Goal: Task Accomplishment & Management: Complete application form

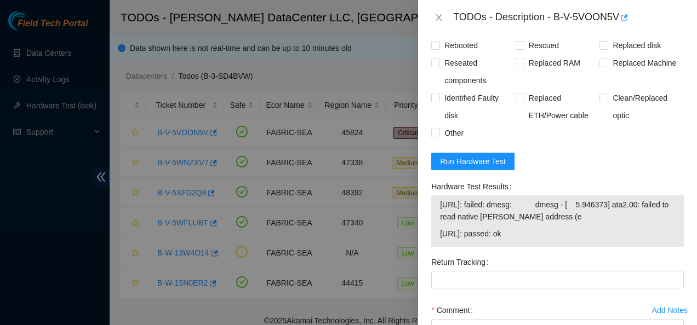
scroll to position [918, 0]
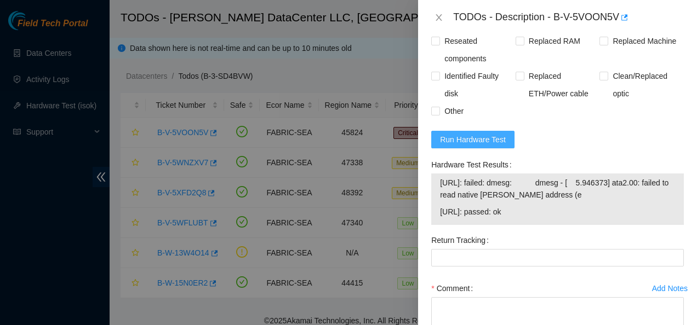
click at [501, 134] on span "Run Hardware Test" at bounding box center [473, 140] width 66 height 12
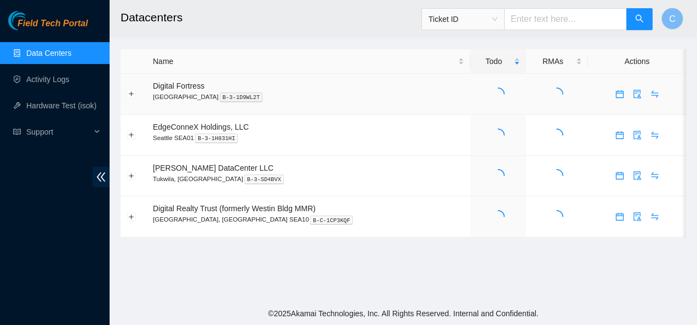
click at [446, 107] on td "Digital Fortress [GEOGRAPHIC_DATA] B-3-1D9WL2T" at bounding box center [308, 94] width 323 height 41
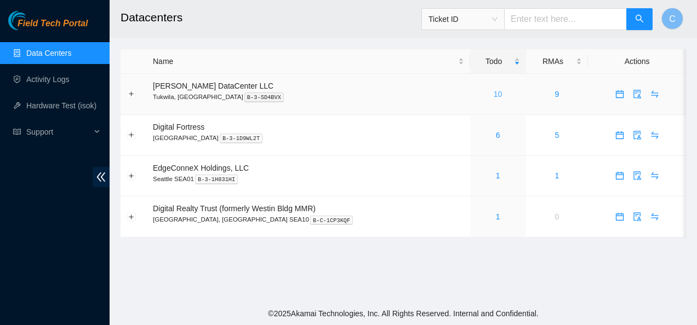
click at [493, 95] on link "10" at bounding box center [497, 94] width 9 height 9
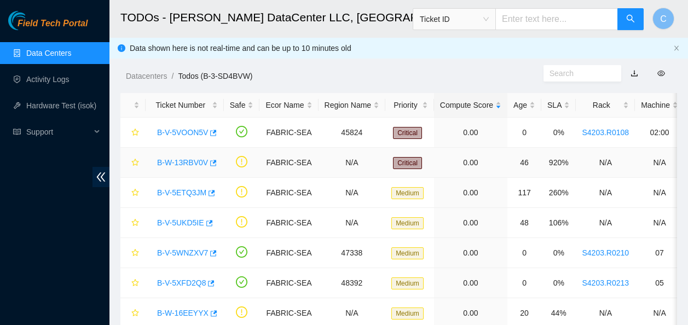
click at [184, 162] on link "B-W-13RBV0V" at bounding box center [182, 162] width 51 height 9
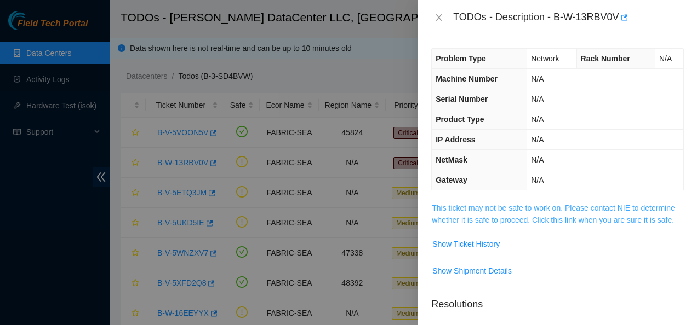
click at [561, 217] on link "This ticket may not be safe to work on. Please contact NIE to determine whether…" at bounding box center [553, 214] width 243 height 21
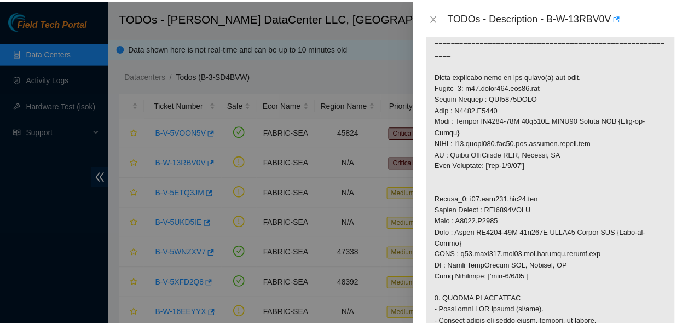
scroll to position [763, 0]
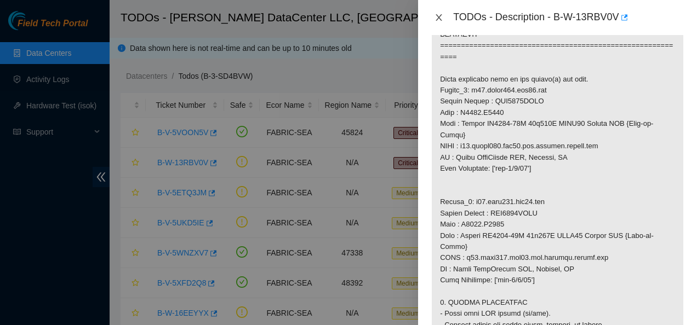
click at [438, 16] on icon "close" at bounding box center [439, 17] width 6 height 7
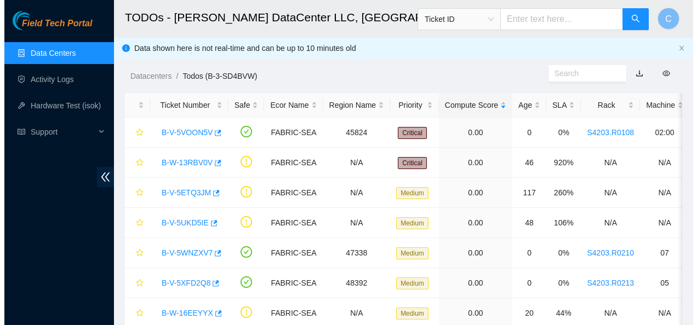
scroll to position [322, 0]
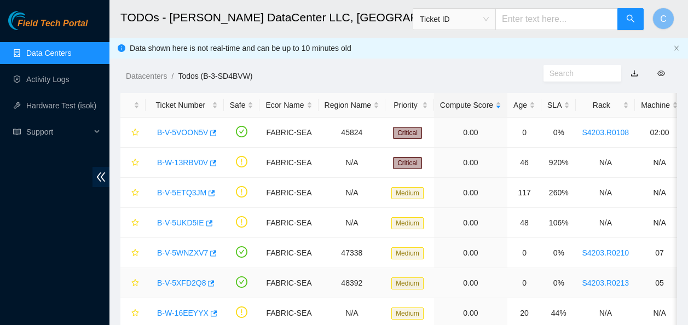
click at [194, 282] on link "B-V-5XFD2Q8" at bounding box center [181, 283] width 49 height 9
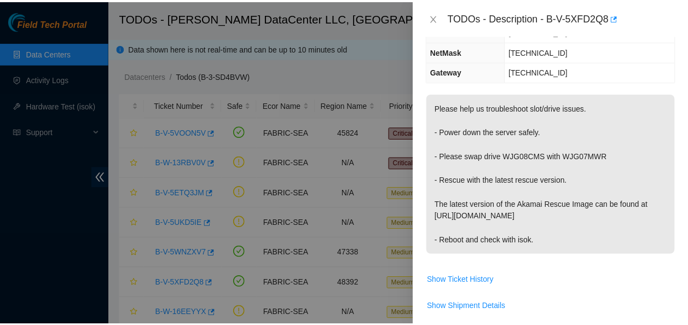
scroll to position [0, 0]
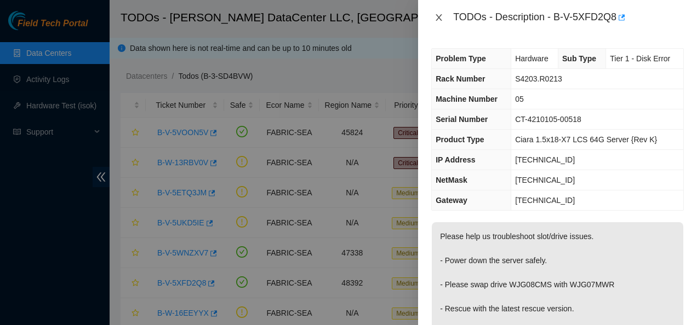
click at [439, 18] on icon "close" at bounding box center [439, 17] width 6 height 7
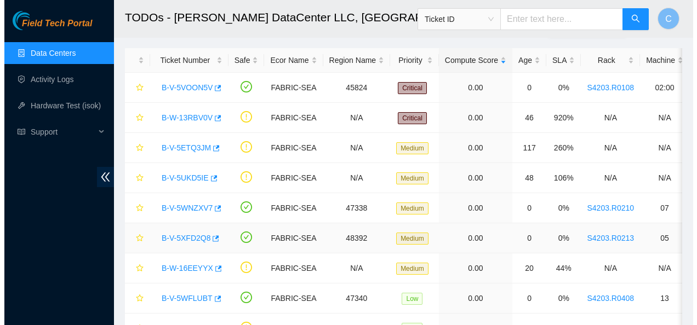
scroll to position [44, 0]
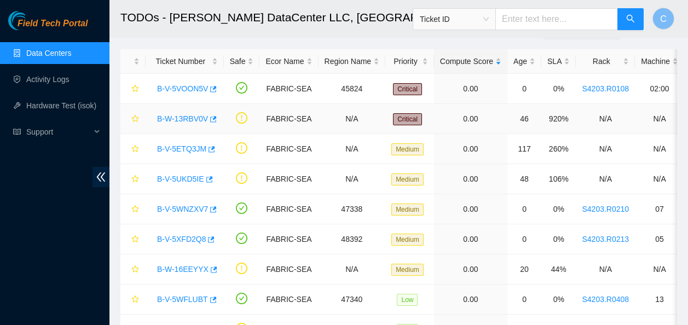
click at [170, 114] on link "B-W-13RBV0V" at bounding box center [182, 118] width 51 height 9
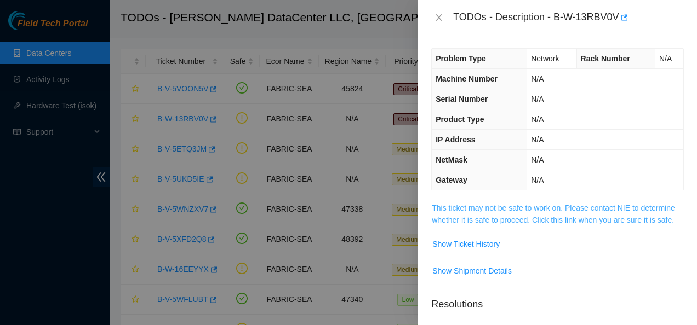
click at [452, 216] on link "This ticket may not be safe to work on. Please contact NIE to determine whether…" at bounding box center [553, 214] width 243 height 21
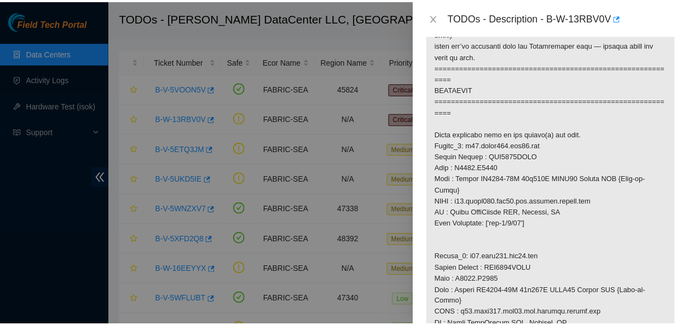
scroll to position [710, 0]
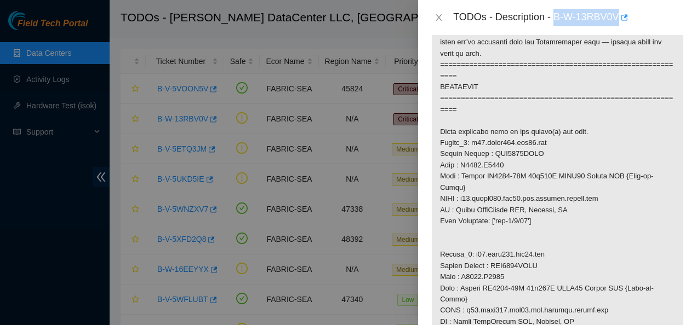
drag, startPoint x: 554, startPoint y: 16, endPoint x: 616, endPoint y: 10, distance: 62.2
click at [616, 10] on div "TODOs - Description - B-W-13RBV0V" at bounding box center [568, 18] width 231 height 18
click at [439, 16] on icon "close" at bounding box center [438, 17] width 9 height 9
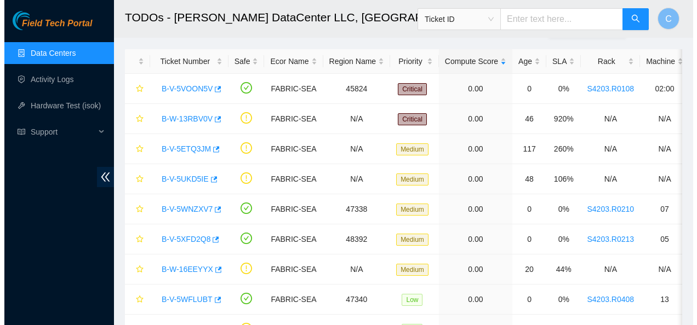
scroll to position [322, 0]
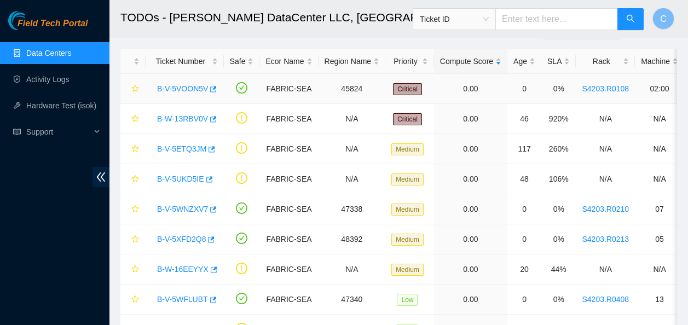
click at [179, 85] on link "B-V-5VOON5V" at bounding box center [182, 88] width 51 height 9
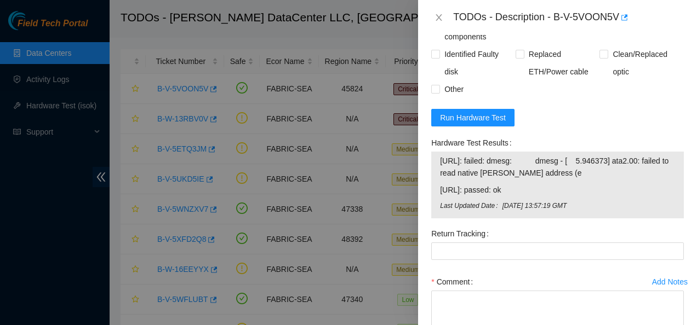
scroll to position [940, 0]
click at [469, 111] on span "Run Hardware Test" at bounding box center [473, 117] width 66 height 12
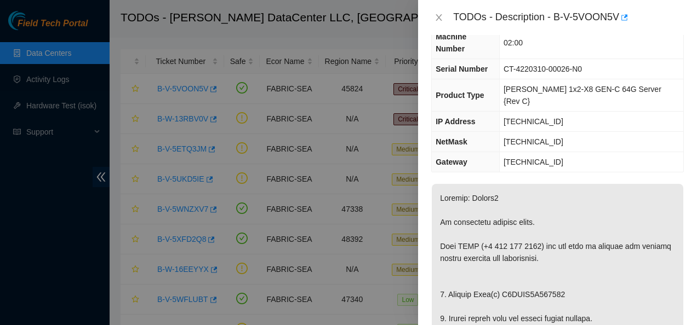
scroll to position [0, 0]
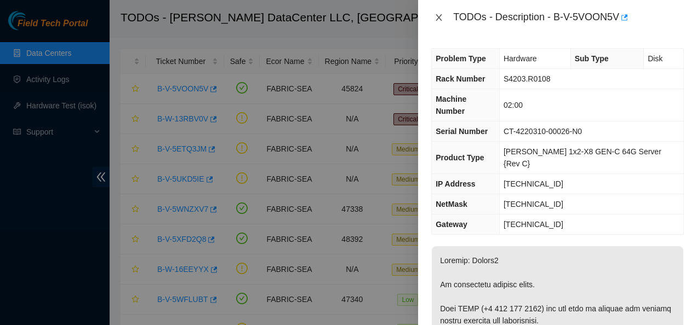
click at [440, 21] on icon "close" at bounding box center [438, 17] width 9 height 9
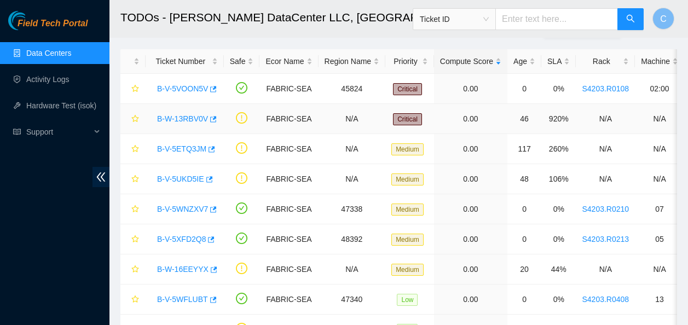
click at [191, 114] on link "B-W-13RBV0V" at bounding box center [182, 118] width 51 height 9
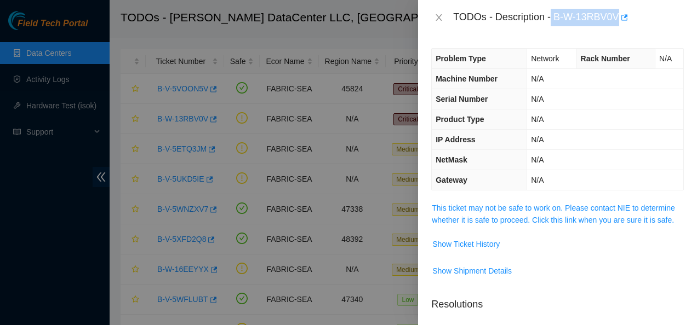
drag, startPoint x: 552, startPoint y: 18, endPoint x: 618, endPoint y: 26, distance: 66.8
click at [618, 26] on div "TODOs - Description - B-W-13RBV0V" at bounding box center [557, 17] width 279 height 35
copy div "B-W-13RBV0V"
click at [439, 16] on icon "close" at bounding box center [438, 17] width 9 height 9
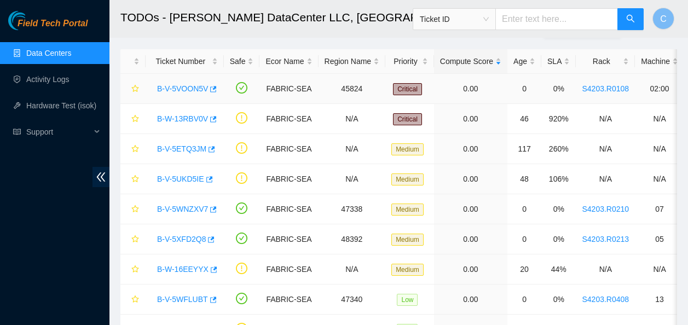
click at [180, 85] on link "B-V-5VOON5V" at bounding box center [182, 88] width 51 height 9
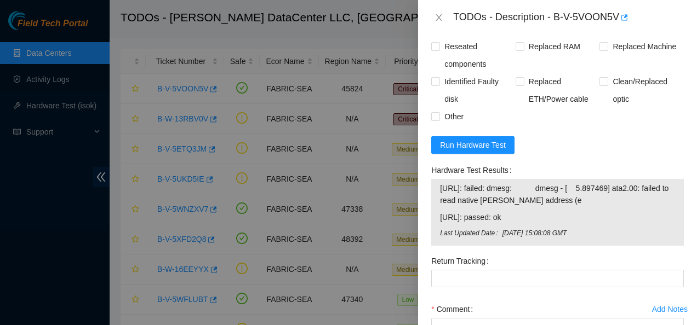
scroll to position [913, 0]
click at [482, 136] on button "Run Hardware Test" at bounding box center [472, 145] width 83 height 18
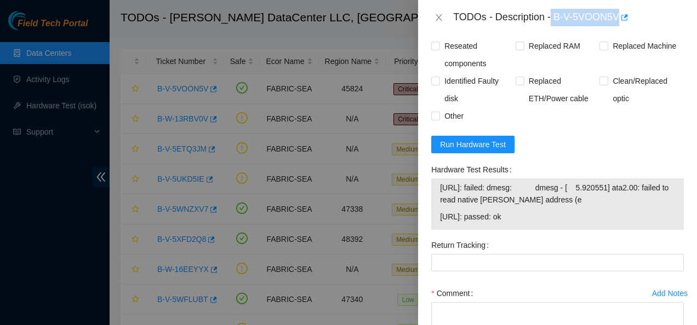
drag, startPoint x: 553, startPoint y: 19, endPoint x: 618, endPoint y: 25, distance: 65.5
click at [618, 25] on div "TODOs - Description - B-V-5VOON5V" at bounding box center [568, 18] width 231 height 18
copy div "B-V-5VOON5V"
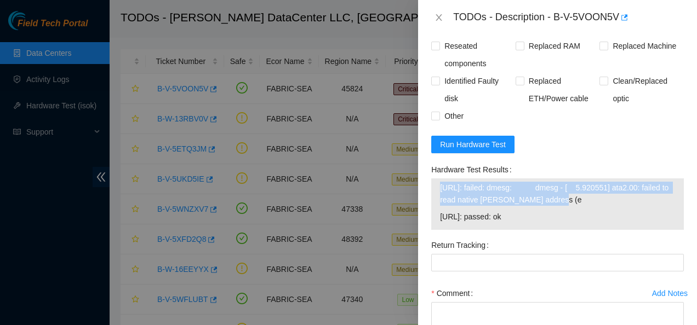
drag, startPoint x: 568, startPoint y: 176, endPoint x: 452, endPoint y: 154, distance: 118.1
click at [452, 179] on div "[URL]: failed: dmesg: dmesg - [ 5.920551] ata2.00: failed to read native max ad…" at bounding box center [557, 204] width 252 height 51
copy tbody "[URL]: failed: dmesg: dmesg - [ 5.920551] ata2.00: failed to read native [PERSO…"
click at [435, 16] on icon "close" at bounding box center [438, 17] width 9 height 9
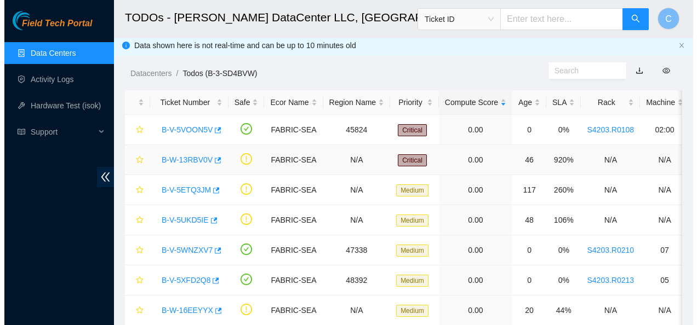
scroll to position [2, 0]
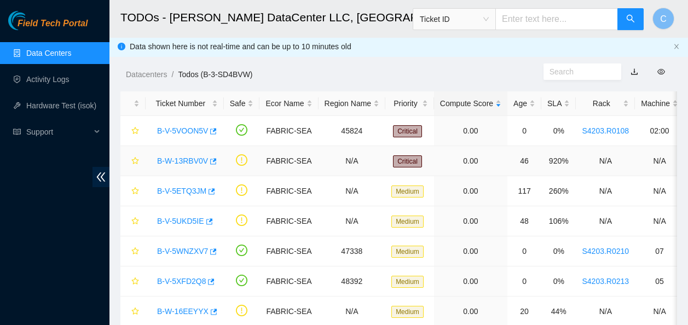
click at [192, 158] on link "B-W-13RBV0V" at bounding box center [182, 161] width 51 height 9
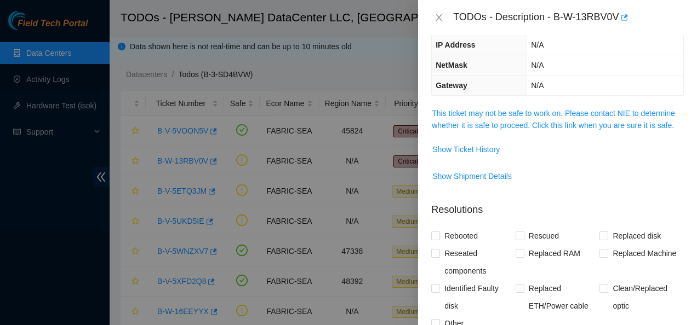
scroll to position [91, 0]
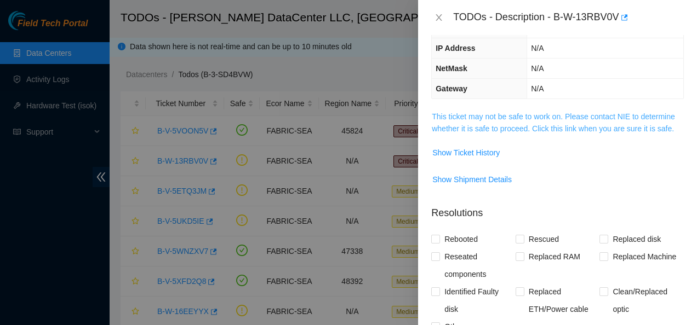
click at [491, 130] on link "This ticket may not be safe to work on. Please contact NIE to determine whether…" at bounding box center [553, 122] width 243 height 21
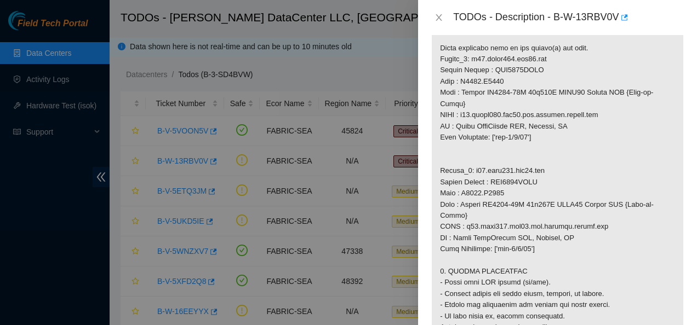
scroll to position [794, 0]
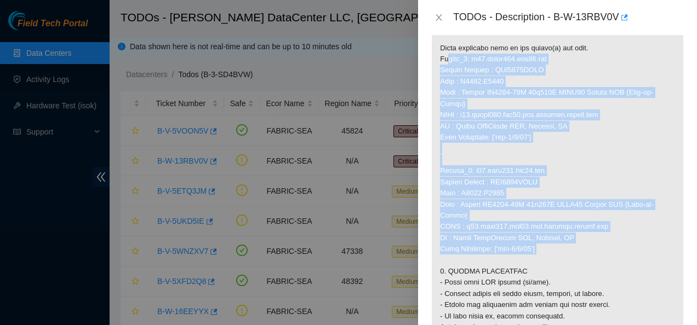
drag, startPoint x: 438, startPoint y: 71, endPoint x: 532, endPoint y: 240, distance: 193.5
click at [532, 240] on p at bounding box center [557, 70] width 251 height 1325
copy p "Router_1: r18.spine101.sea01.fab Serial Number : AAA2213AAJD Rack : S4203.R0504…"
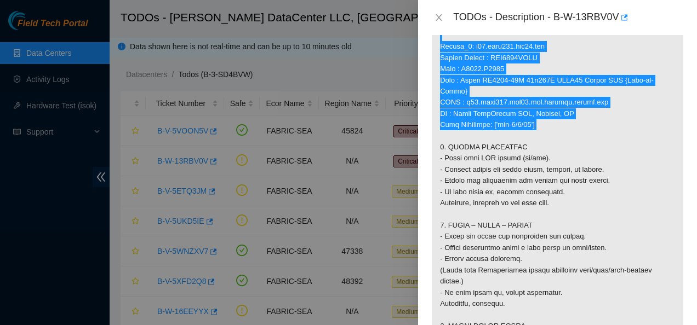
scroll to position [921, 0]
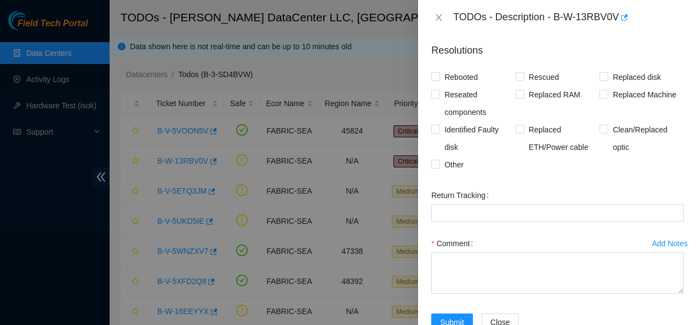
scroll to position [1605, 0]
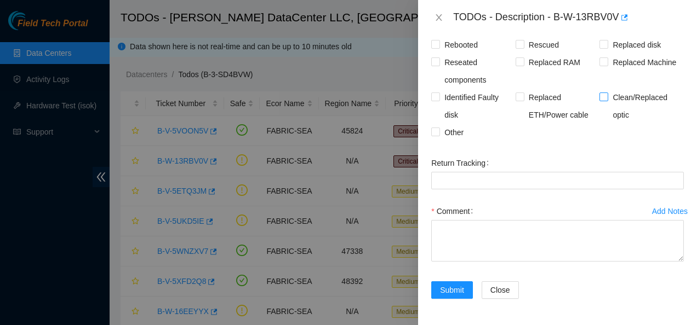
click at [600, 98] on input "Clean/Replaced optic" at bounding box center [603, 97] width 8 height 8
checkbox input "true"
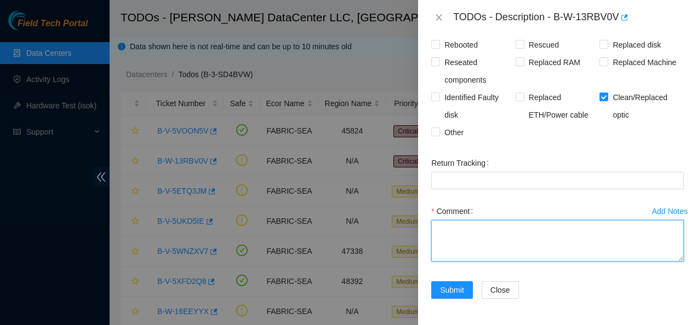
click at [559, 235] on textarea "Comment" at bounding box center [557, 241] width 252 height 42
paste textarea "Router_1: r18.spine101.sea01.fab Serial Number : AAA2213AAJD Rack : S4203.R0504…"
click at [571, 242] on textarea "Router_1: r18.spine101.sea01.fab Serial Number : AAA2213AAJD Rack : S4203.R0504…" at bounding box center [557, 241] width 252 height 42
click at [584, 240] on textarea "Router_1: r18.spine101.sea01.fab Serial Number : AAA2213AAJD Rack : S4203.R0504…" at bounding box center [557, 241] width 252 height 42
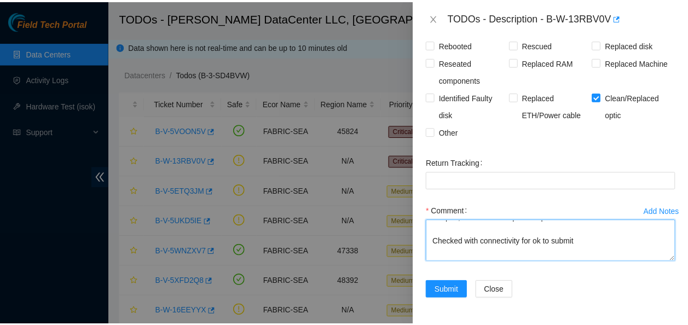
scroll to position [301, 0]
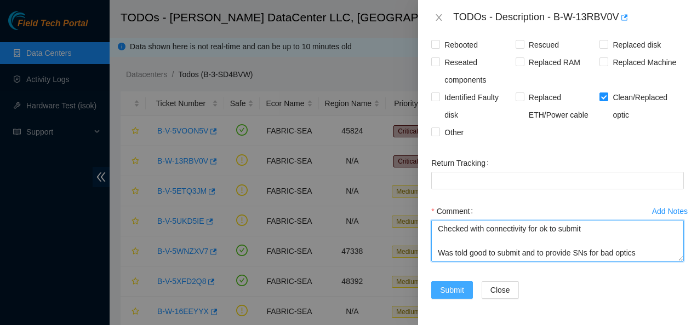
type textarea "Router_1: r18.spine101.sea01.fab Serial Number : AAA2213AAJD Rack : S4203.R0504…"
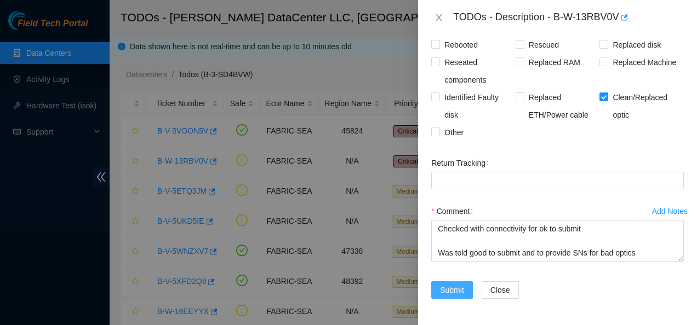
click at [451, 287] on span "Submit" at bounding box center [452, 290] width 24 height 12
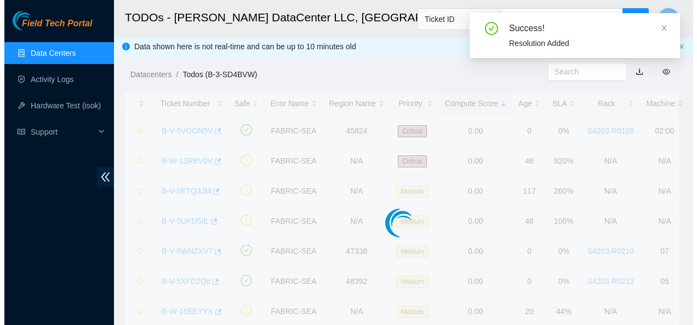
scroll to position [357, 0]
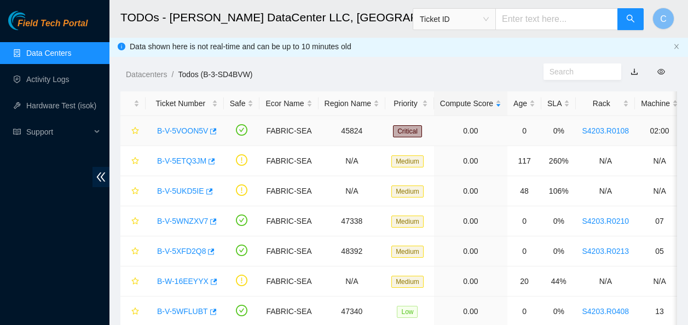
click at [190, 129] on link "B-V-5VOON5V" at bounding box center [182, 131] width 51 height 9
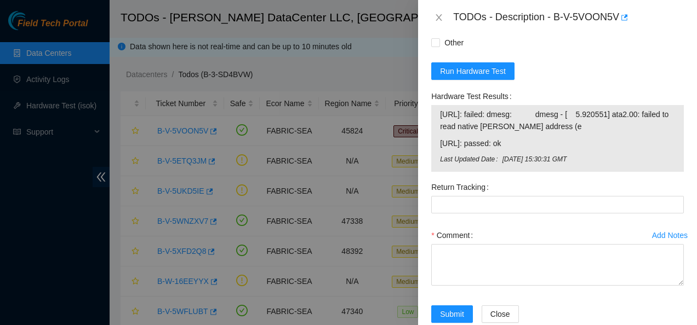
scroll to position [923, 0]
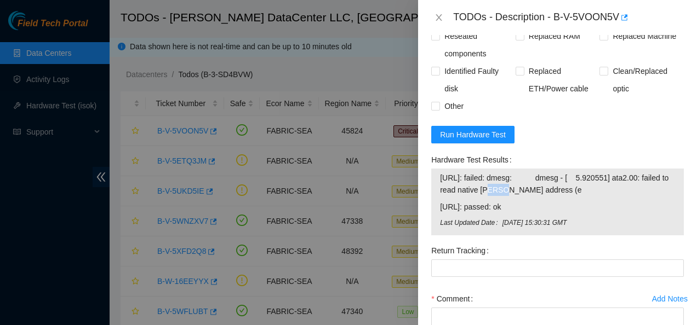
drag, startPoint x: 512, startPoint y: 170, endPoint x: 496, endPoint y: 167, distance: 16.1
click at [496, 172] on span "[URL]: failed: dmesg: dmesg - [ 5.920551] ata2.00: failed to read native [PERSO…" at bounding box center [557, 184] width 235 height 24
drag, startPoint x: 496, startPoint y: 167, endPoint x: 464, endPoint y: 154, distance: 34.2
click at [464, 172] on span "[URL]: failed: dmesg: dmesg - [ 5.920551] ata2.00: failed to read native [PERSO…" at bounding box center [557, 184] width 235 height 24
click at [438, 169] on div "[URL]: failed: dmesg: dmesg - [ 5.920551] ata2.00: failed to read native max ad…" at bounding box center [557, 202] width 252 height 67
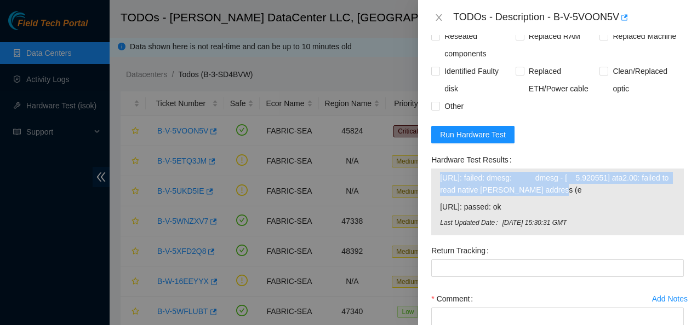
drag, startPoint x: 438, startPoint y: 153, endPoint x: 563, endPoint y: 173, distance: 127.0
click at [563, 173] on div "[URL]: failed: dmesg: dmesg - [ 5.920551] ata2.00: failed to read native max ad…" at bounding box center [557, 202] width 252 height 67
copy div "[URL]: failed: dmesg: dmesg - [ 5.920551] ata2.00: failed to read native [PERSO…"
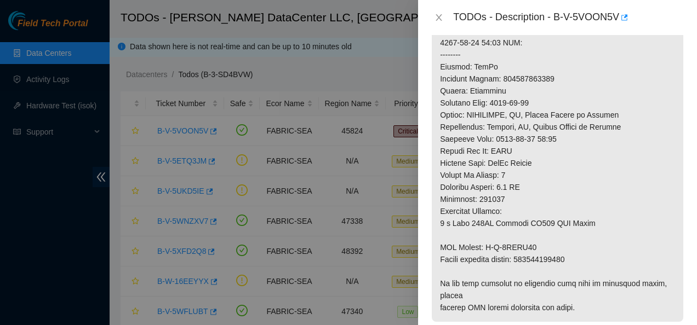
scroll to position [505, 0]
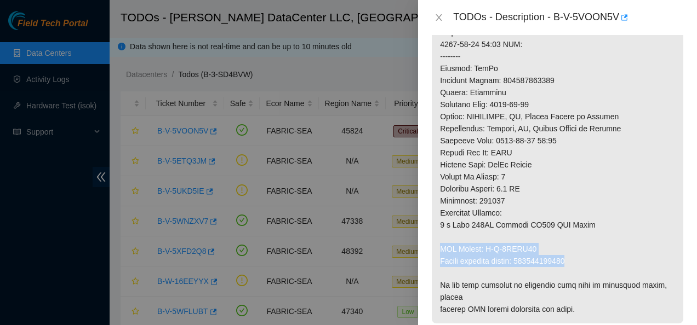
drag, startPoint x: 572, startPoint y: 235, endPoint x: 440, endPoint y: 220, distance: 133.4
click at [440, 220] on p at bounding box center [557, 32] width 251 height 583
copy p "RMA Return: B-V-5WKWD61 Return tracking number: 463470061130"
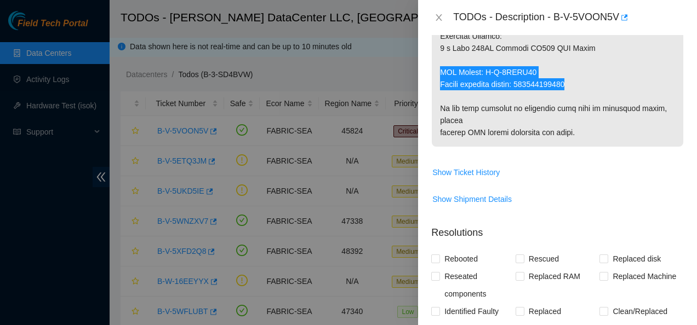
scroll to position [685, 0]
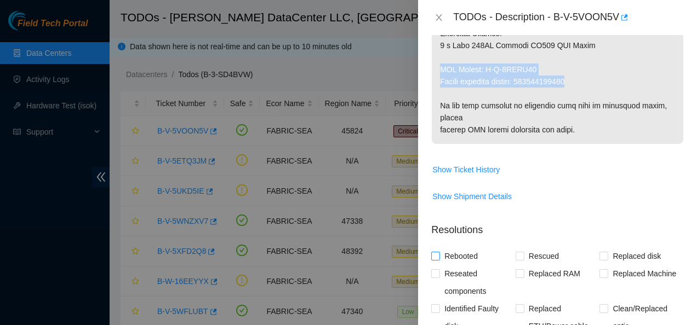
click at [433, 252] on input "Rebooted" at bounding box center [435, 256] width 8 height 8
checkbox input "true"
click at [516, 252] on input "Rescued" at bounding box center [519, 256] width 8 height 8
checkbox input "true"
click at [600, 252] on input "Replaced disk" at bounding box center [603, 256] width 8 height 8
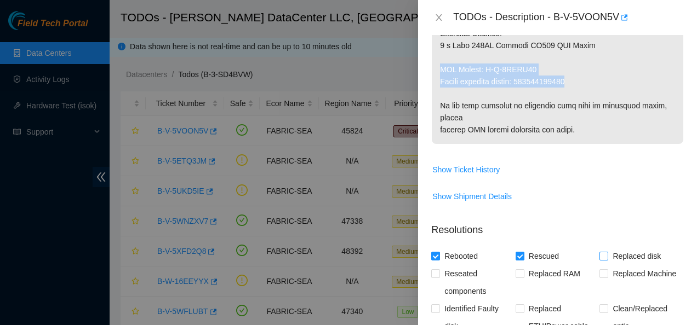
checkbox input "true"
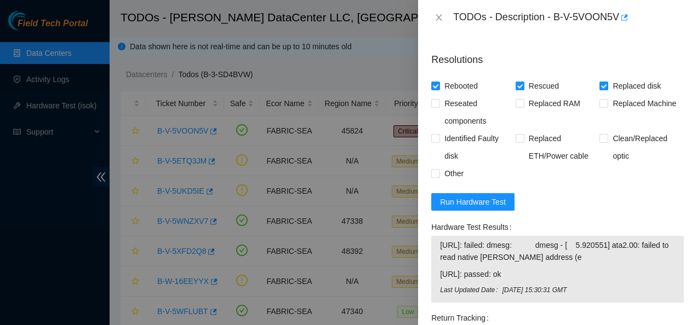
scroll to position [986, 0]
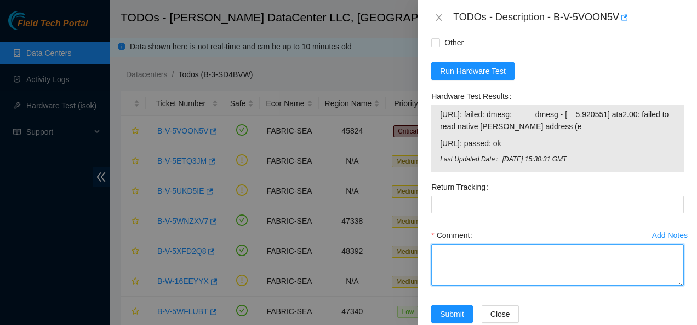
click at [528, 244] on textarea "Comment" at bounding box center [557, 265] width 252 height 42
paste textarea "Contacted NOCC to see if safe to work Replaced S5YJNA0R407537 with S5YJNA0R4100…"
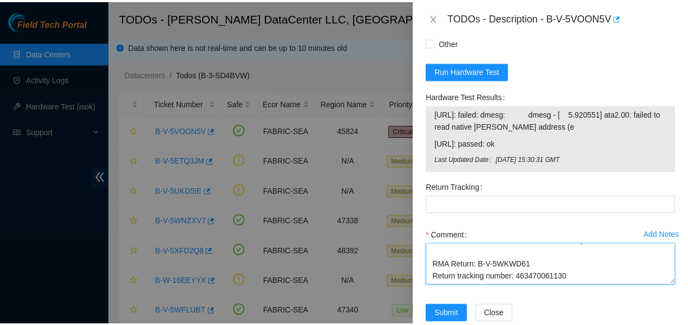
scroll to position [169, 0]
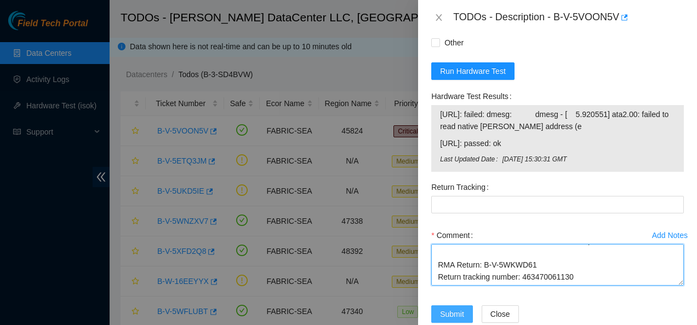
type textarea "Contacted NOCC to see if safe to work Replaced S5YJNA0R407537 with S5YJNA0R4100…"
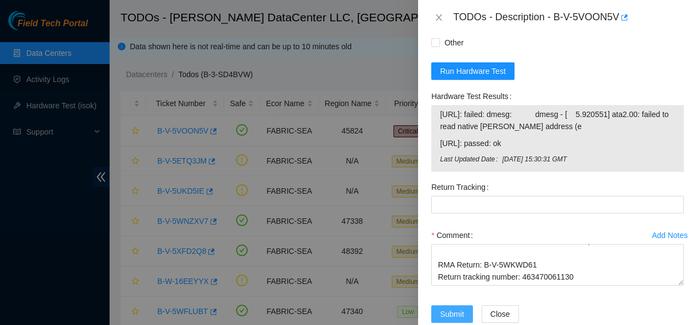
click at [458, 308] on span "Submit" at bounding box center [452, 314] width 24 height 12
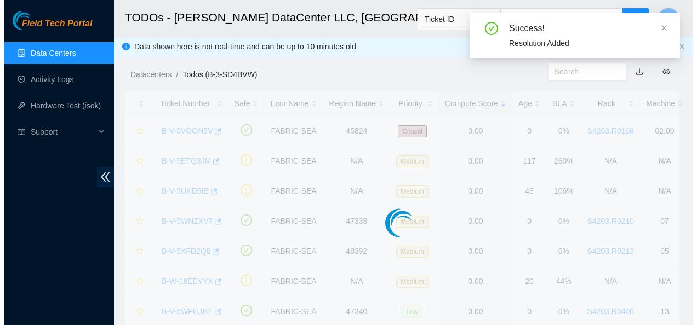
scroll to position [357, 0]
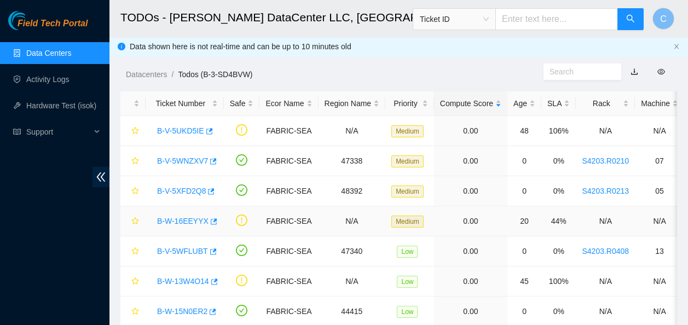
click at [176, 217] on link "B-W-16EEYYX" at bounding box center [182, 221] width 51 height 9
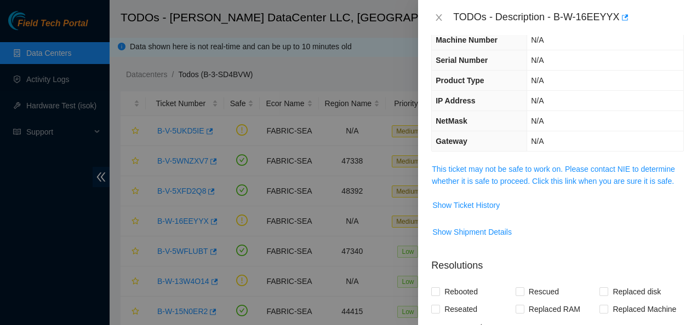
scroll to position [38, 0]
click at [541, 177] on link "This ticket may not be safe to work on. Please contact NIE to determine whether…" at bounding box center [553, 175] width 243 height 21
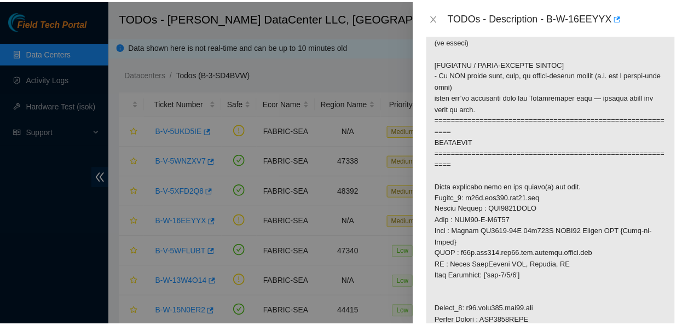
scroll to position [656, 0]
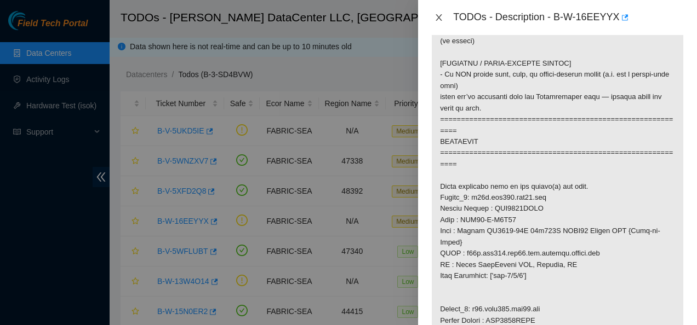
click at [439, 18] on icon "close" at bounding box center [439, 17] width 6 height 7
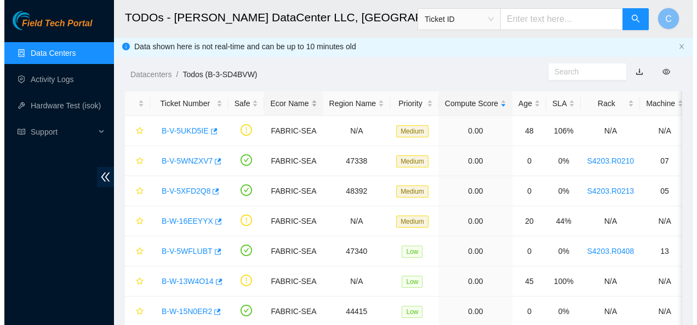
scroll to position [322, 0]
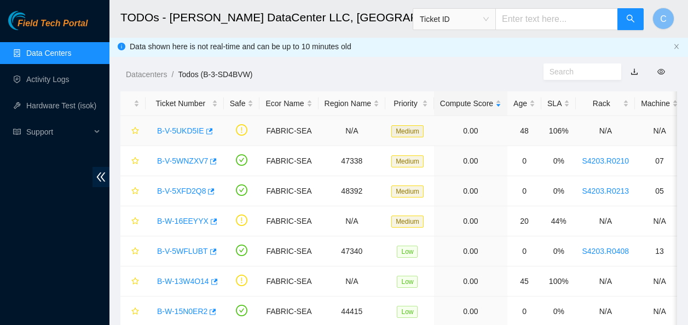
click at [177, 131] on link "B-V-5UKD5IE" at bounding box center [180, 131] width 47 height 9
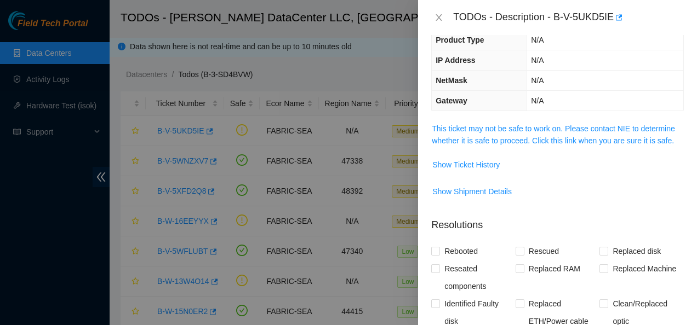
scroll to position [54, 0]
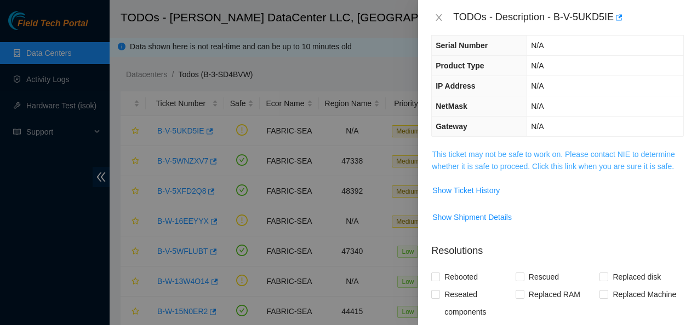
click at [548, 154] on link "This ticket may not be safe to work on. Please contact NIE to determine whether…" at bounding box center [553, 160] width 243 height 21
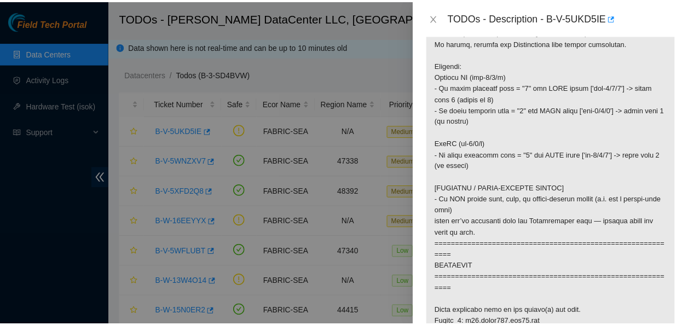
scroll to position [502, 0]
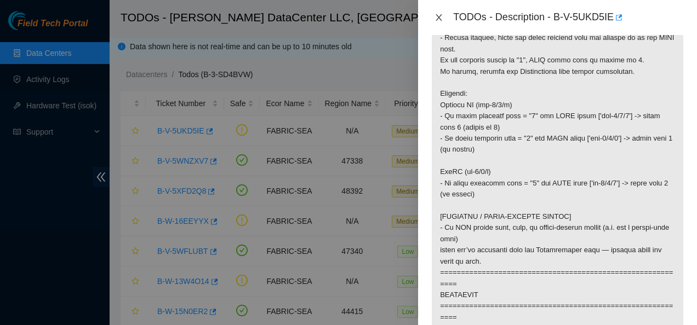
click at [437, 15] on icon "close" at bounding box center [438, 17] width 9 height 9
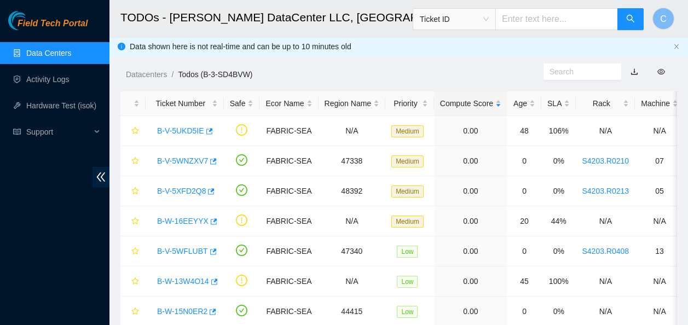
scroll to position [322, 0]
click at [26, 76] on link "Activity Logs" at bounding box center [47, 79] width 43 height 9
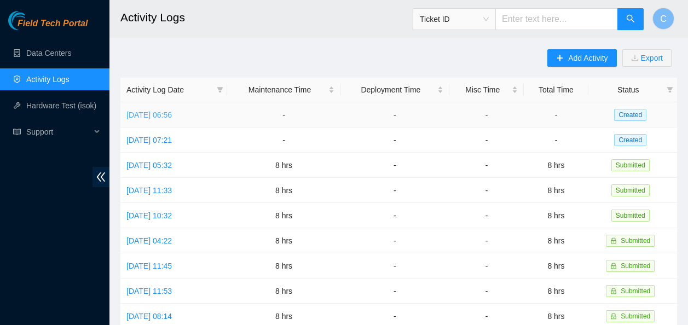
click at [164, 118] on link "[DATE] 06:56" at bounding box center [149, 115] width 45 height 9
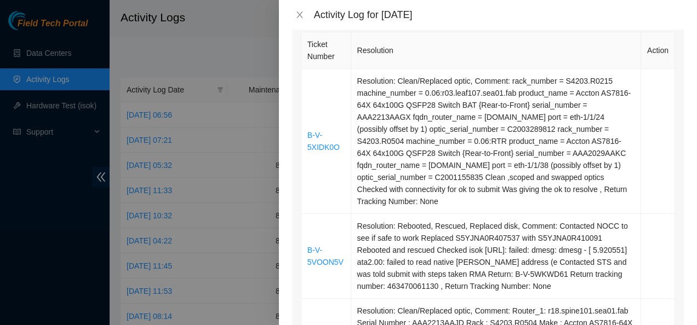
scroll to position [244, 0]
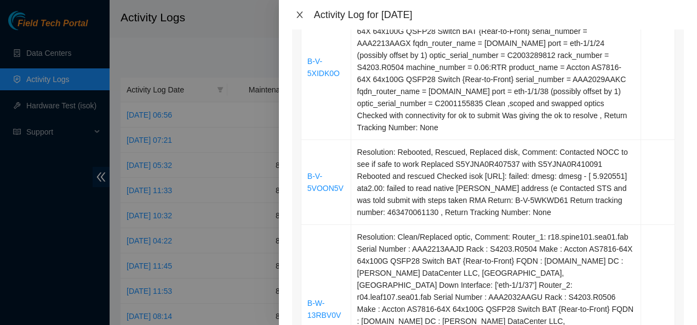
click at [298, 16] on icon "close" at bounding box center [299, 14] width 9 height 9
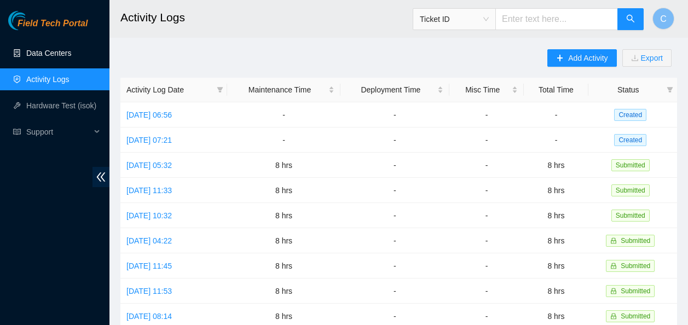
click at [42, 54] on link "Data Centers" at bounding box center [48, 53] width 45 height 9
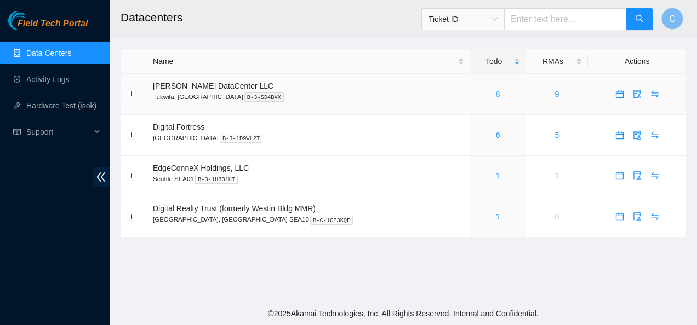
click at [496, 94] on link "8" at bounding box center [498, 94] width 4 height 9
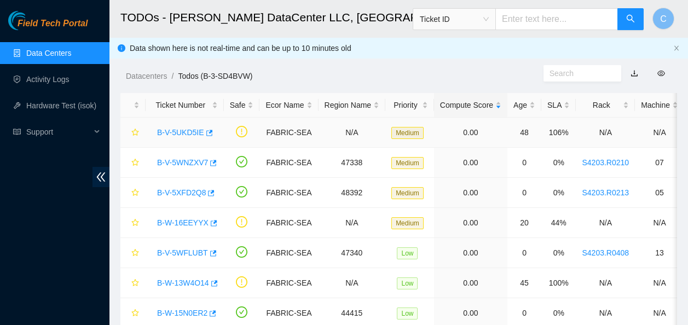
click at [186, 133] on link "B-V-5UKD5IE" at bounding box center [180, 132] width 47 height 9
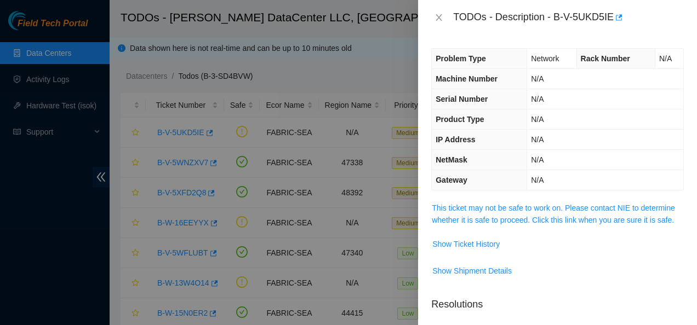
click at [447, 213] on span "This ticket may not be safe to work on. Please contact NIE to determine whether…" at bounding box center [557, 214] width 251 height 24
click at [448, 210] on link "This ticket may not be safe to work on. Please contact NIE to determine whether…" at bounding box center [553, 214] width 243 height 21
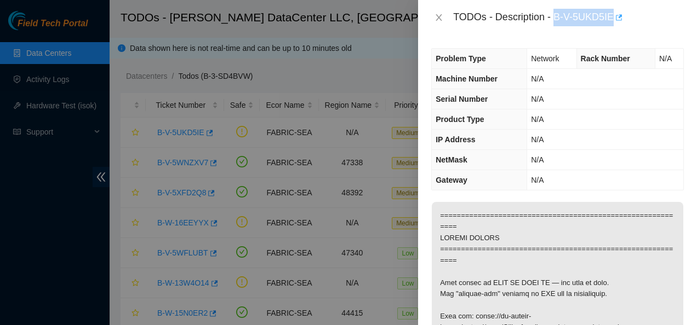
drag, startPoint x: 555, startPoint y: 17, endPoint x: 613, endPoint y: 20, distance: 58.1
click at [613, 20] on div "TODOs - Description - B-V-5UKD5IE" at bounding box center [568, 18] width 231 height 18
copy div "B-V-5UKD5IE"
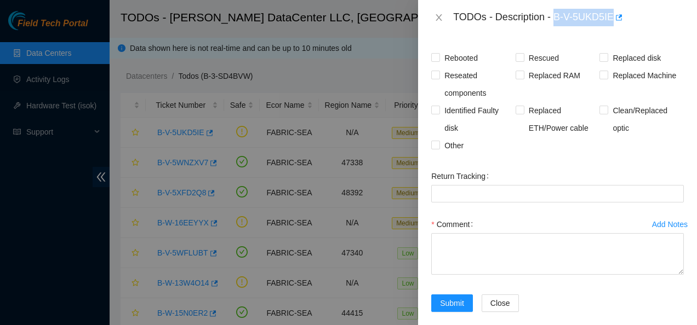
scroll to position [1580, 0]
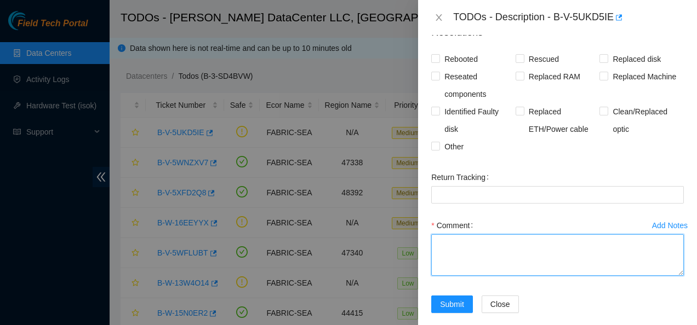
click at [485, 255] on textarea "Comment" at bounding box center [557, 255] width 252 height 42
paste textarea "B-V-5UKD5IE"
type textarea "B"
